Goal: Ask a question

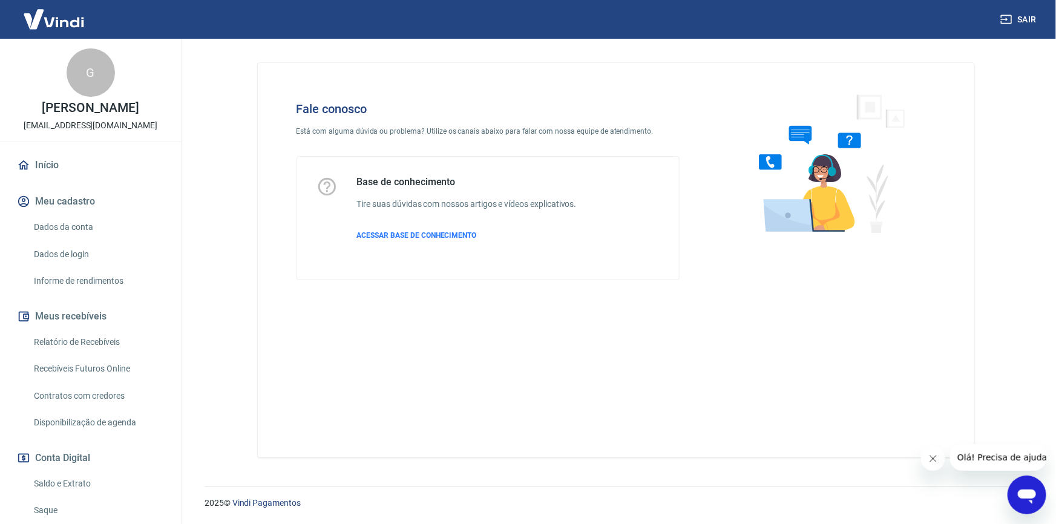
click at [1015, 486] on icon "Abrir janela de mensagens" at bounding box center [1026, 495] width 22 height 22
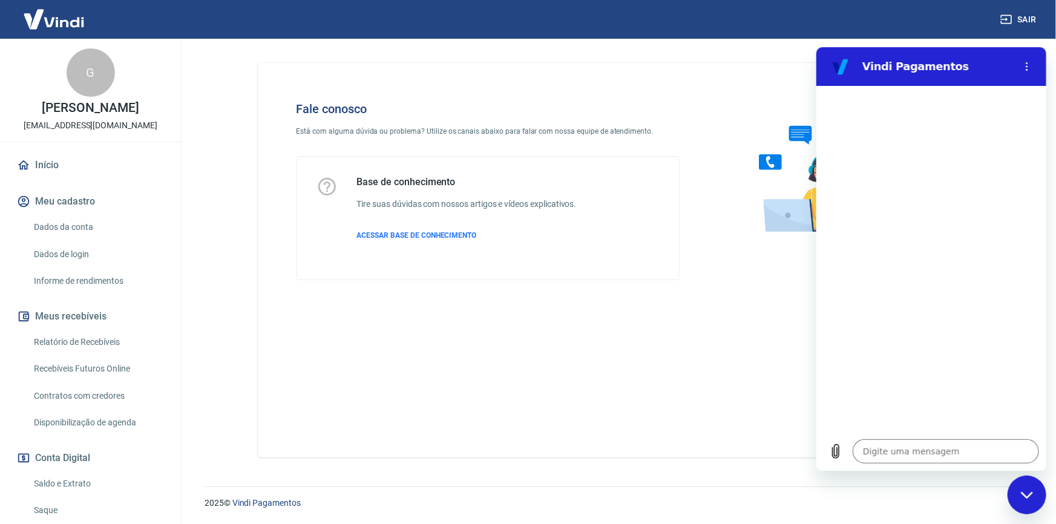
type textarea "x"
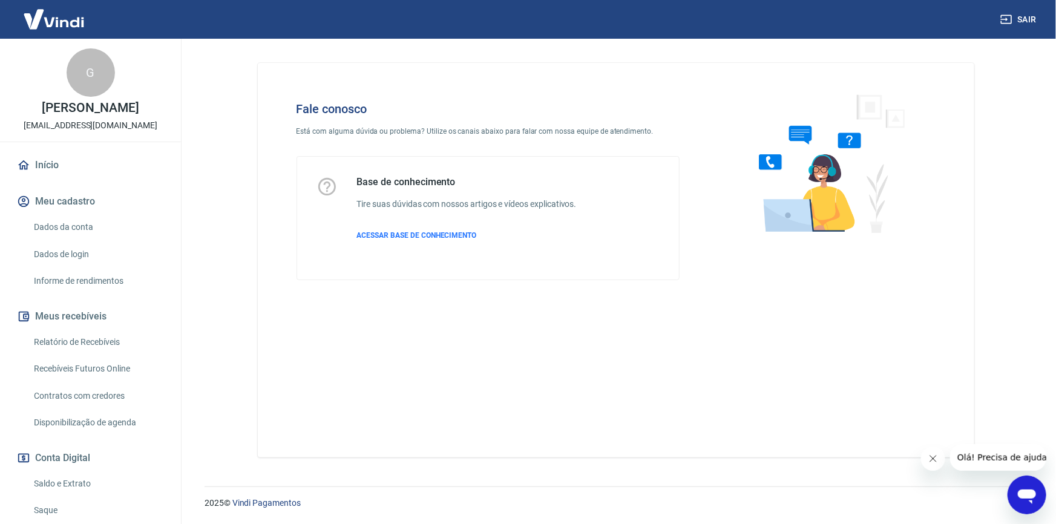
scroll to position [254, 0]
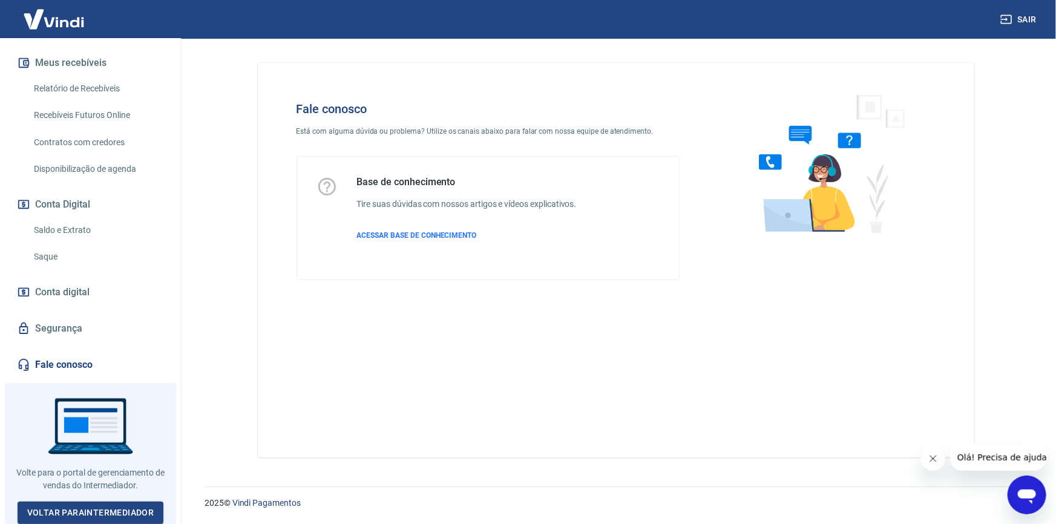
click at [63, 362] on link "Fale conosco" at bounding box center [91, 365] width 152 height 27
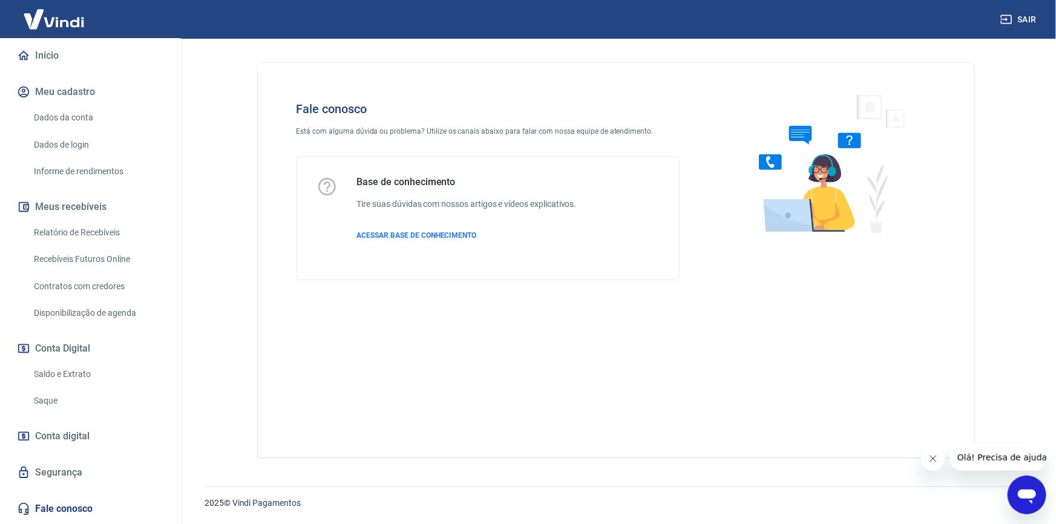
scroll to position [254, 0]
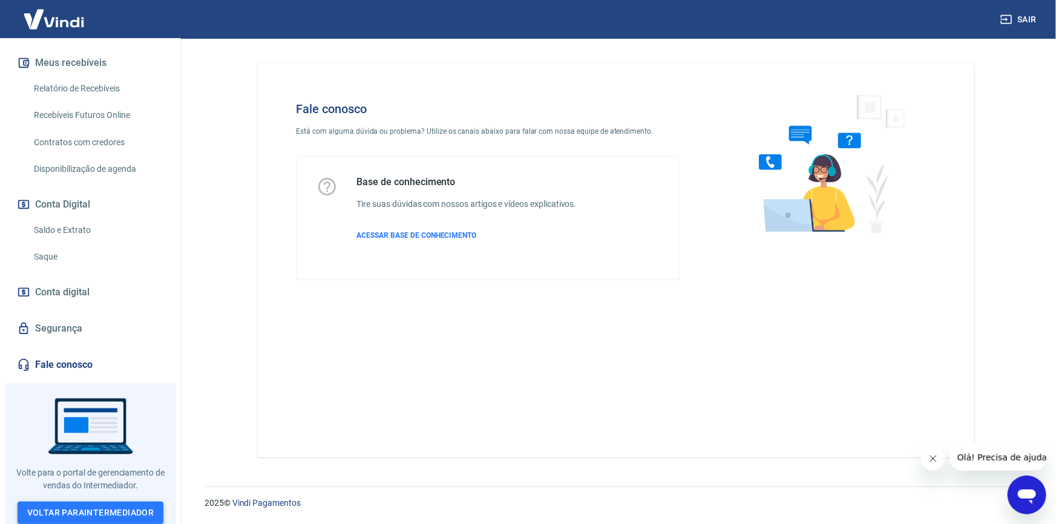
click at [91, 502] on link "Voltar para Intermediador" at bounding box center [91, 513] width 146 height 22
